Goal: Complete application form

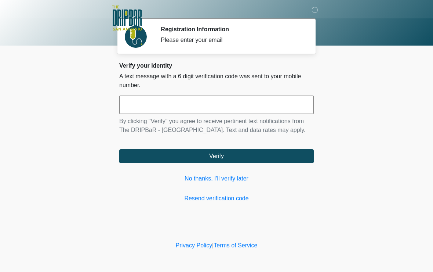
scroll to position [0, 0]
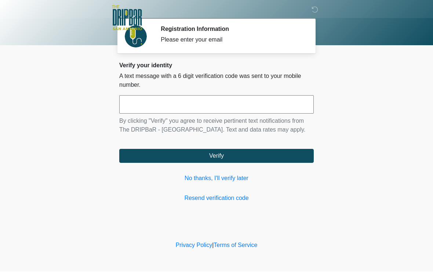
click at [268, 104] on input "text" at bounding box center [216, 105] width 195 height 18
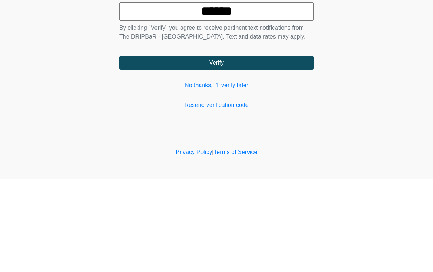
type input "******"
click at [215, 149] on button "Verify" at bounding box center [216, 156] width 195 height 14
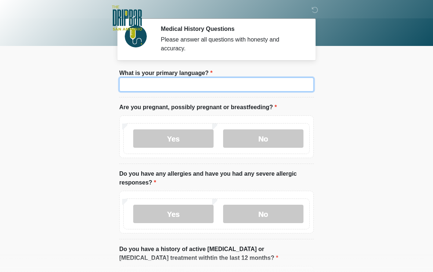
click at [228, 84] on input "What is your primary language?" at bounding box center [216, 85] width 195 height 14
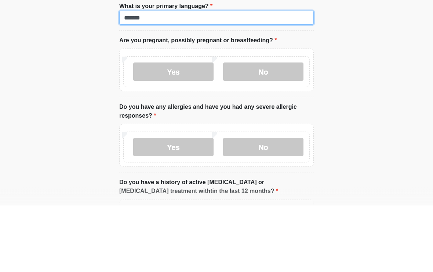
type input "*******"
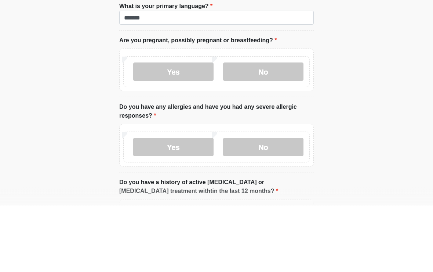
click at [264, 129] on label "No" at bounding box center [263, 138] width 80 height 18
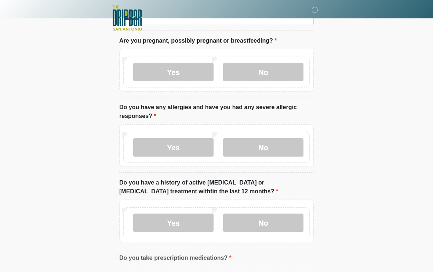
click at [280, 149] on label "No" at bounding box center [263, 147] width 80 height 18
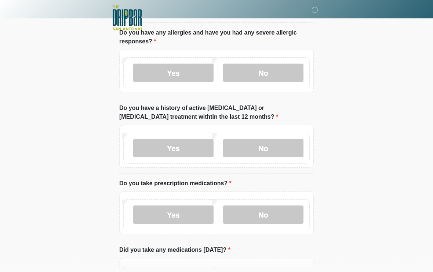
scroll to position [141, 0]
click at [277, 144] on label "No" at bounding box center [263, 148] width 80 height 18
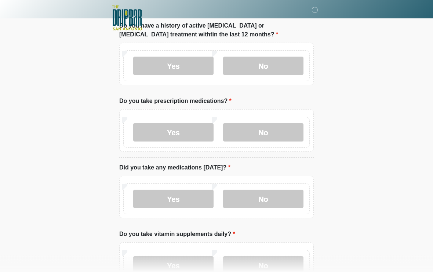
scroll to position [224, 0]
click at [189, 129] on label "Yes" at bounding box center [173, 132] width 80 height 18
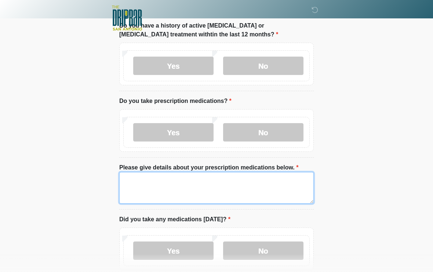
click at [246, 182] on textarea "Please give details about your prescription medications below." at bounding box center [216, 188] width 195 height 32
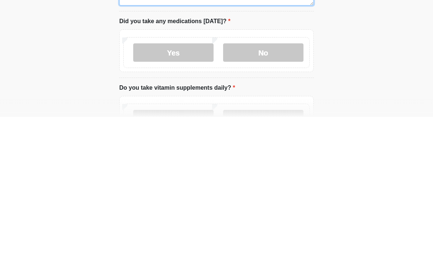
scroll to position [268, 0]
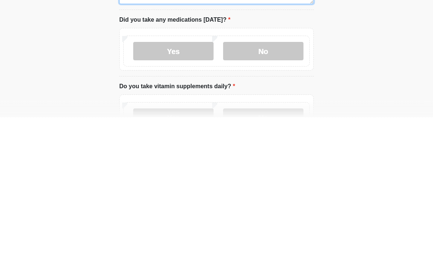
type textarea "******** *********"
click at [272, 197] on label "No" at bounding box center [263, 206] width 80 height 18
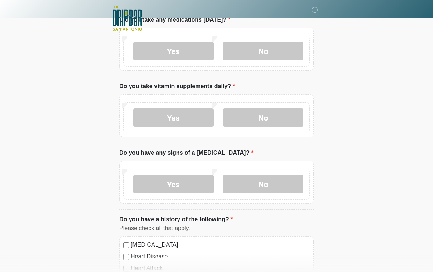
click at [287, 115] on label "No" at bounding box center [263, 117] width 80 height 18
click at [278, 181] on label "No" at bounding box center [263, 184] width 80 height 18
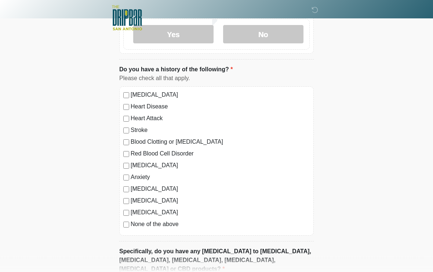
scroll to position [573, 0]
click at [176, 185] on label "[MEDICAL_DATA]" at bounding box center [220, 188] width 179 height 9
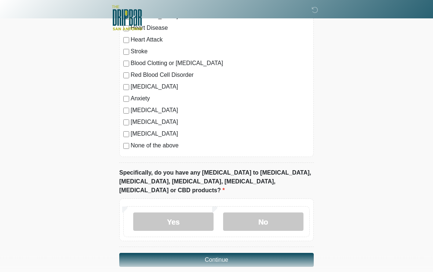
scroll to position [663, 0]
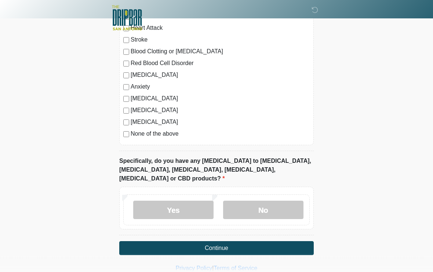
click at [278, 202] on label "No" at bounding box center [263, 210] width 80 height 18
click at [246, 241] on button "Continue" at bounding box center [216, 248] width 195 height 14
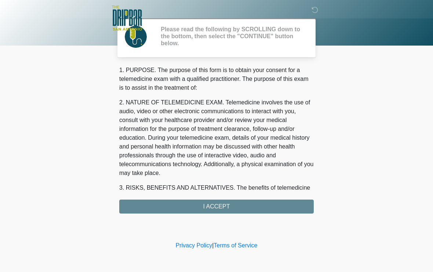
scroll to position [0, 0]
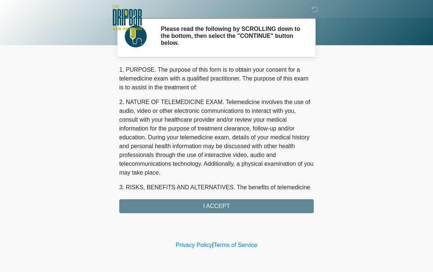
click at [233, 208] on div "1. PURPOSE. The purpose of this form is to obtain your consent for a telemedici…" at bounding box center [216, 140] width 195 height 148
click at [216, 202] on div "1. PURPOSE. The purpose of this form is to obtain your consent for a telemedici…" at bounding box center [216, 140] width 195 height 148
click at [213, 209] on div "1. PURPOSE. The purpose of this form is to obtain your consent for a telemedici…" at bounding box center [216, 140] width 195 height 148
click at [217, 209] on div "1. PURPOSE. The purpose of this form is to obtain your consent for a telemedici…" at bounding box center [216, 140] width 195 height 148
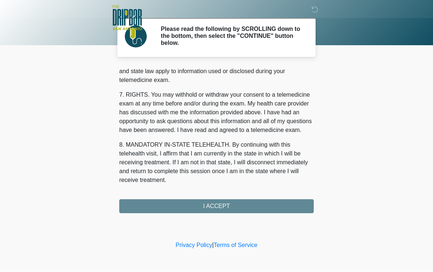
click at [213, 206] on div "1. PURPOSE. The purpose of this form is to obtain your consent for a telemedici…" at bounding box center [216, 140] width 195 height 148
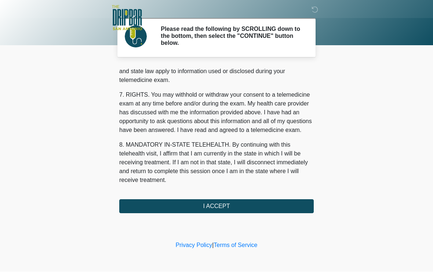
scroll to position [319, 0]
click at [220, 202] on button "I ACCEPT" at bounding box center [216, 206] width 195 height 14
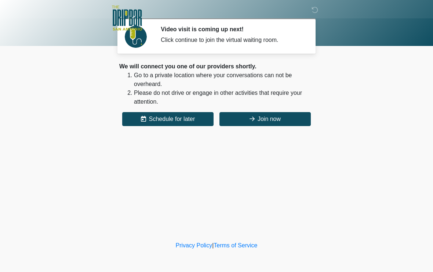
click at [272, 118] on button "Join now" at bounding box center [265, 119] width 91 height 14
